Goal: Information Seeking & Learning: Learn about a topic

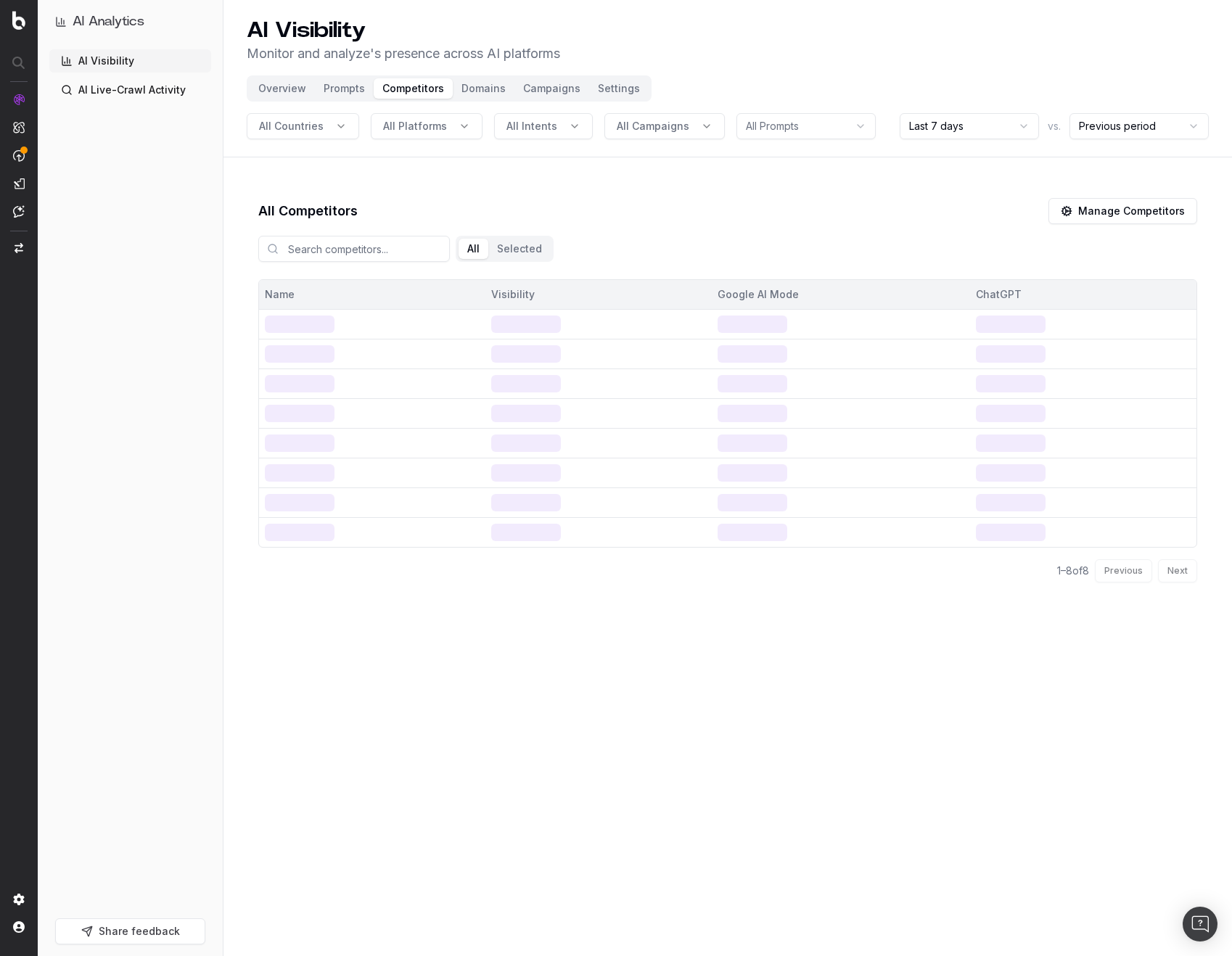
click at [554, 681] on div "AI Visibility Monitor and analyze 's presence across AI platforms Overview Prom…" at bounding box center [728, 478] width 1009 height 956
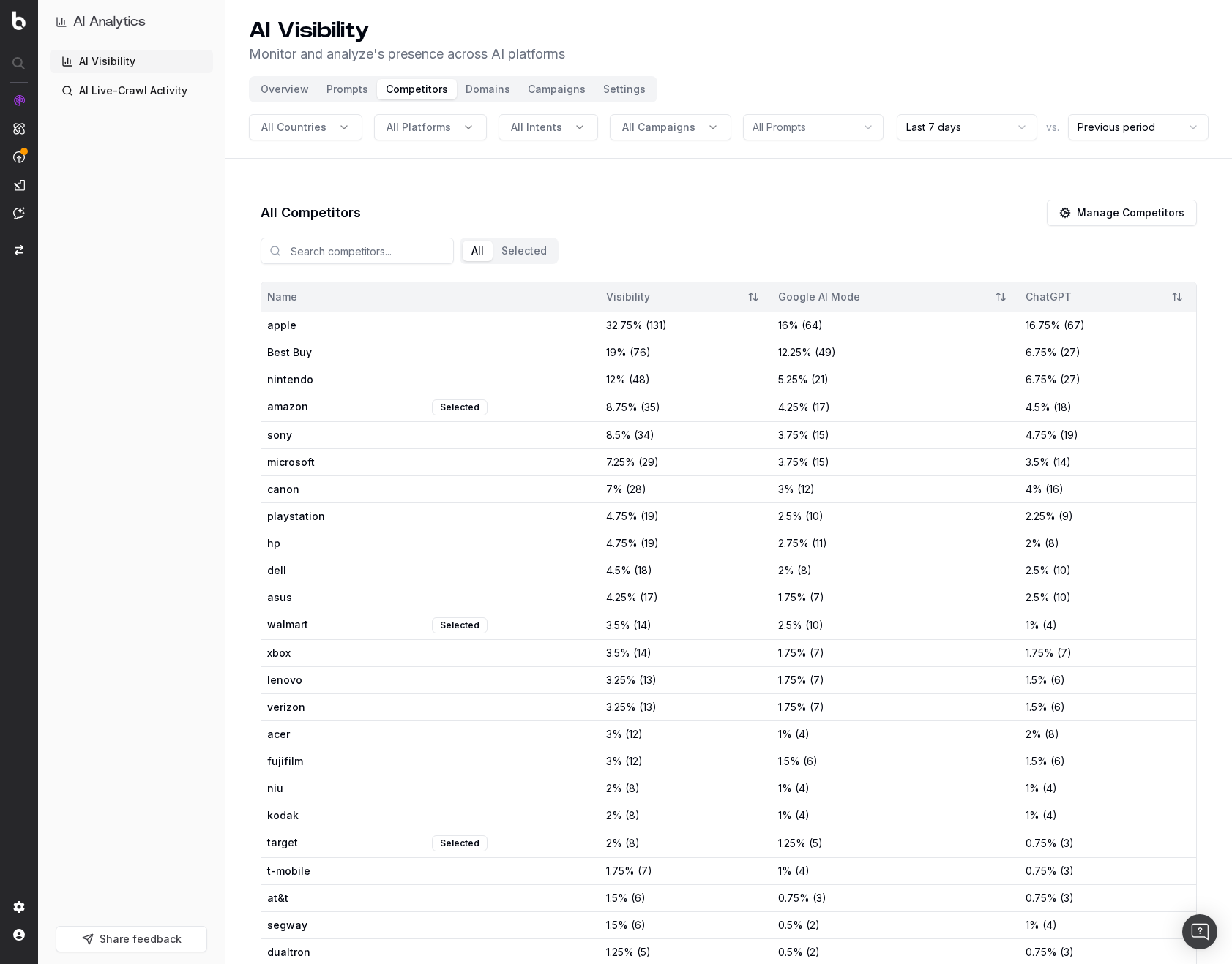
click at [659, 409] on div "8.75 % ( 35 )" at bounding box center [686, 407] width 160 height 15
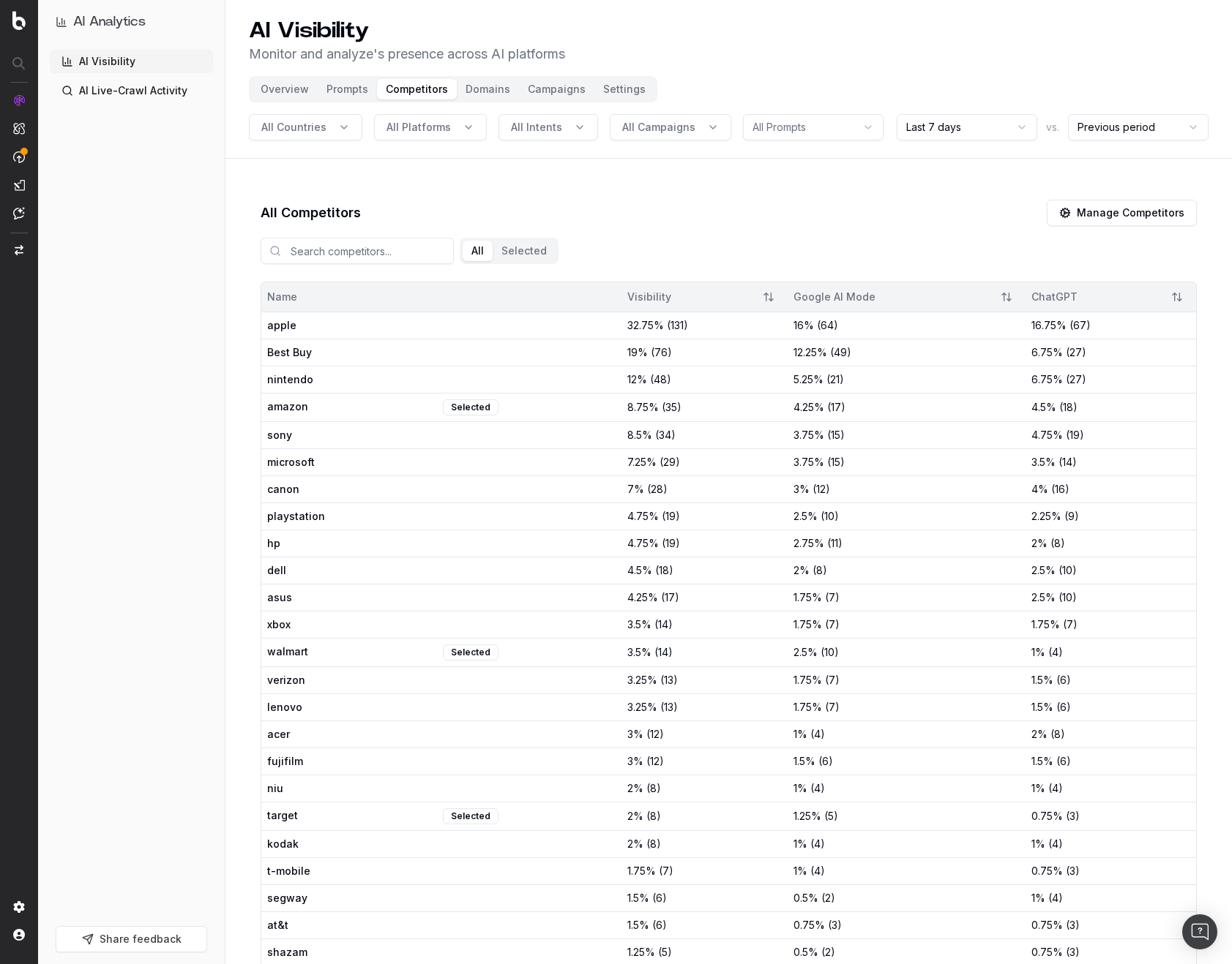
click at [623, 256] on div "All Selected" at bounding box center [728, 254] width 936 height 55
